Goal: Transaction & Acquisition: Purchase product/service

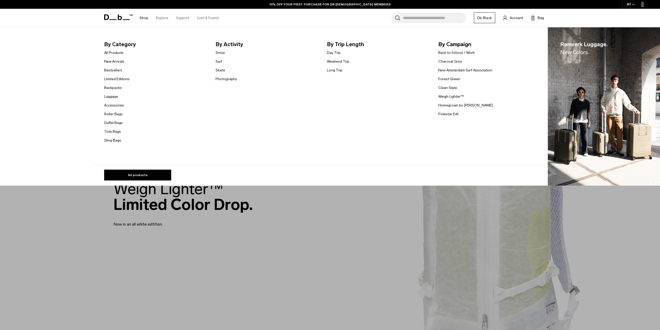
click at [143, 18] on link "Shop" at bounding box center [143, 18] width 9 height 18
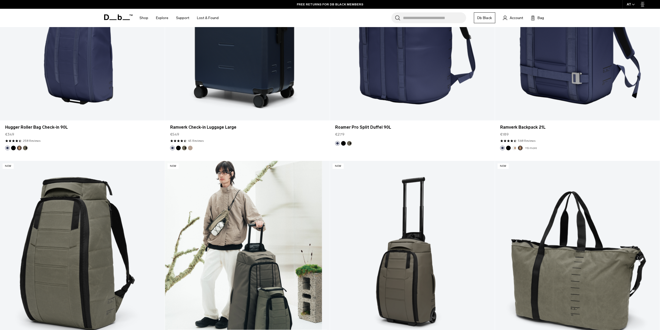
scroll to position [2328, 0]
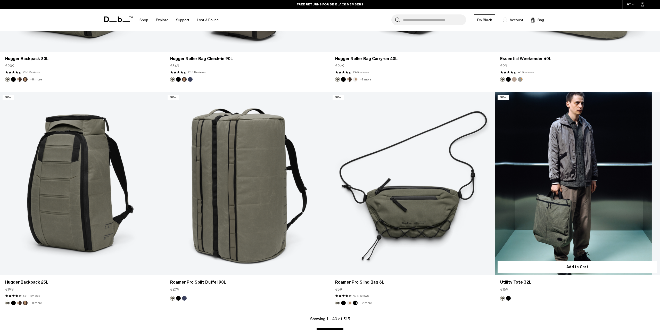
click at [643, 191] on link "Utility Tote 32L" at bounding box center [577, 183] width 165 height 183
click at [585, 180] on link "Utility Tote 32L" at bounding box center [577, 183] width 165 height 183
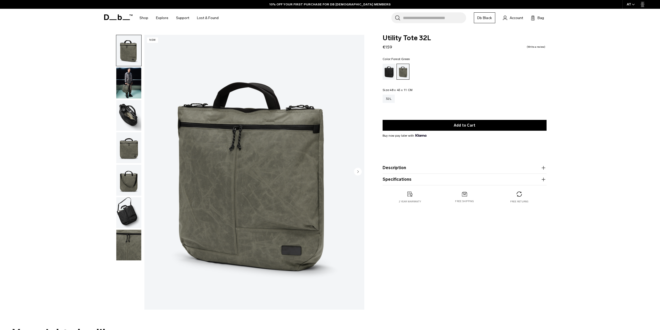
click at [358, 171] on icon "Next slide" at bounding box center [358, 172] width 8 height 8
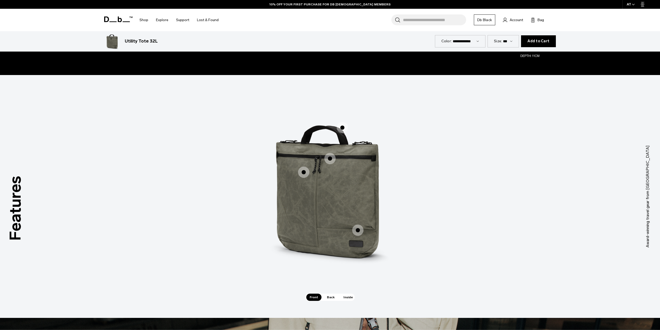
scroll to position [696, 0]
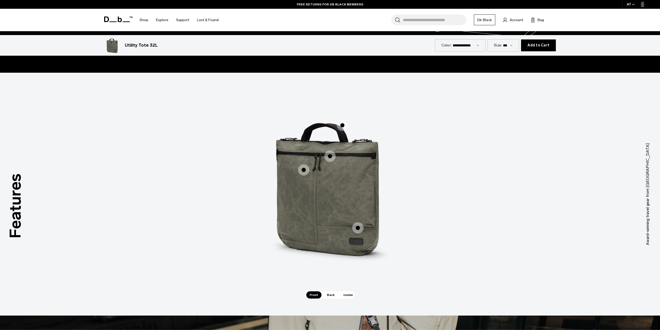
click at [329, 157] on span "1 / 3" at bounding box center [329, 156] width 11 height 11
click at [343, 125] on span "1 / 3" at bounding box center [342, 125] width 11 height 11
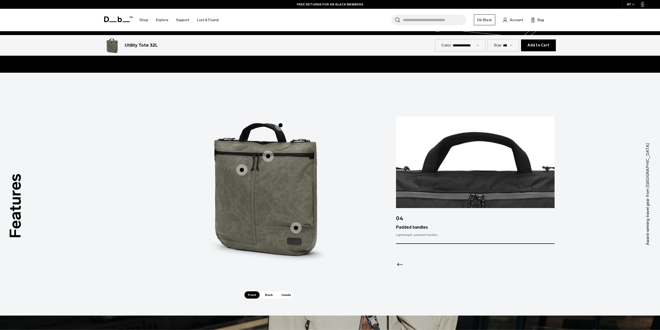
click at [266, 155] on span "1 / 3" at bounding box center [267, 156] width 11 height 11
click at [268, 156] on span "1 / 3" at bounding box center [267, 156] width 11 height 11
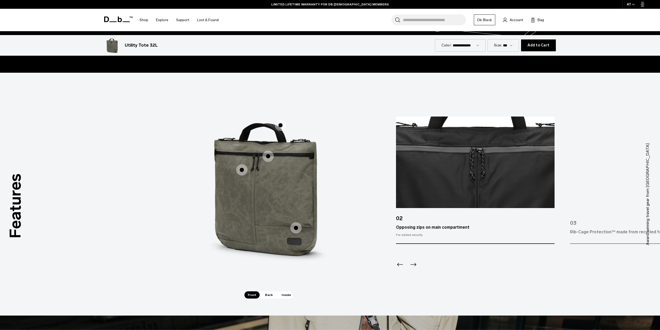
click at [242, 172] on span "1 / 3" at bounding box center [241, 169] width 11 height 11
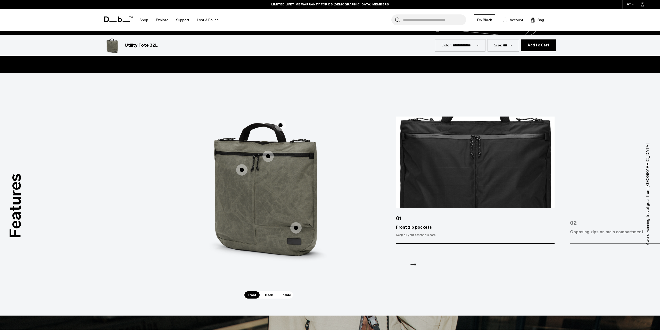
click at [299, 230] on span "1 / 3" at bounding box center [295, 227] width 11 height 11
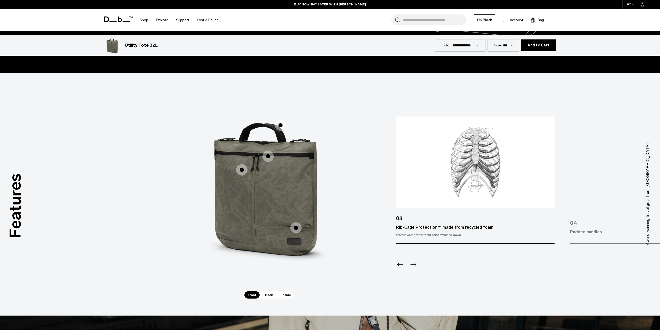
click at [298, 229] on span "1 / 3" at bounding box center [295, 227] width 11 height 11
click at [297, 227] on span "1 / 3" at bounding box center [295, 227] width 11 height 11
click at [268, 292] on span "Back" at bounding box center [269, 294] width 14 height 7
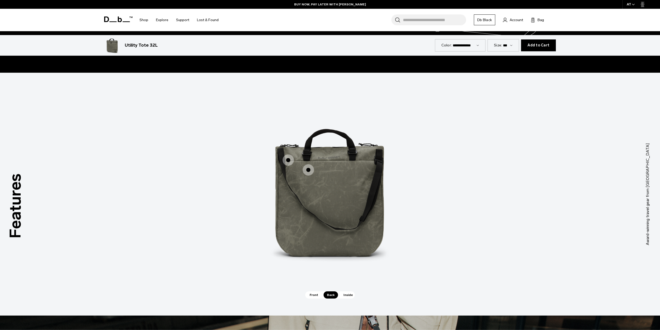
click at [309, 168] on span "2 / 3" at bounding box center [308, 169] width 11 height 11
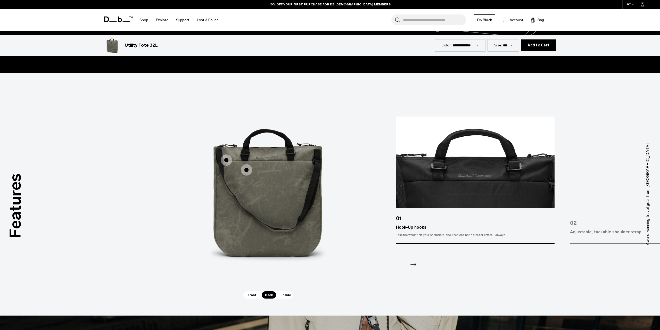
click at [226, 160] on span "2 / 3" at bounding box center [226, 159] width 11 height 11
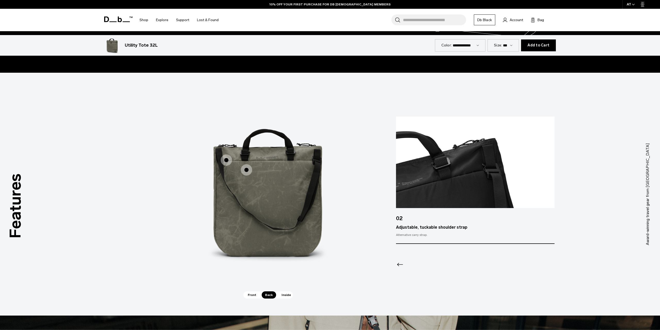
click at [284, 295] on span "Inside" at bounding box center [286, 294] width 16 height 7
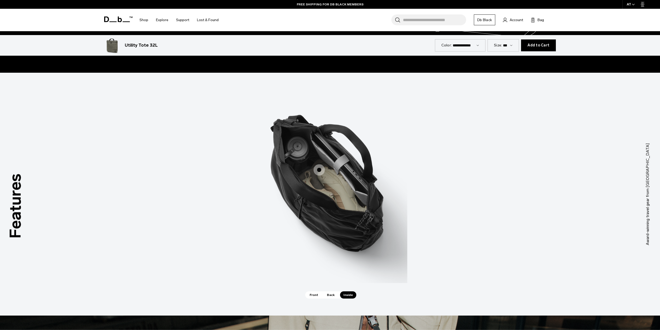
click at [318, 167] on span "3 / 3" at bounding box center [319, 169] width 11 height 11
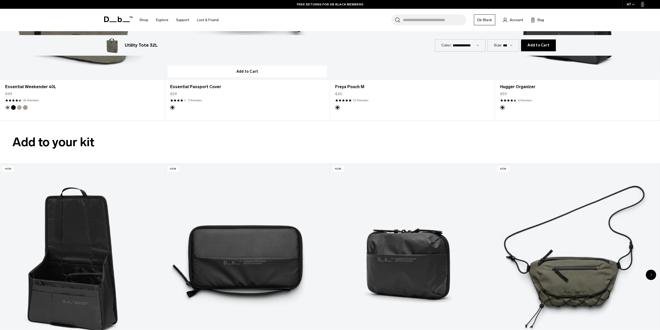
scroll to position [1692, 0]
